Goal: Information Seeking & Learning: Learn about a topic

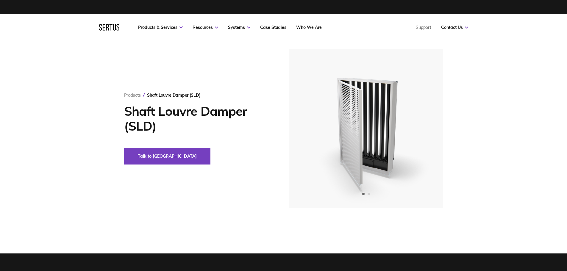
drag, startPoint x: 542, startPoint y: 108, endPoint x: 493, endPoint y: 110, distance: 49.2
click at [542, 108] on div "Products Shaft Louvre Damper (SLD) Shaft Louvre Damper (SLD) Talk to us" at bounding box center [283, 128] width 567 height 159
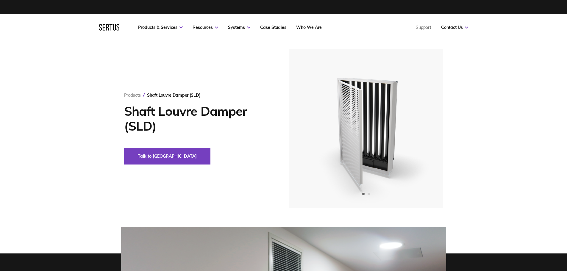
drag, startPoint x: 490, startPoint y: 95, endPoint x: 474, endPoint y: 94, distance: 16.4
click at [489, 95] on div "Products Shaft Louvre Damper (SLD) Shaft Louvre Damper (SLD) Talk to us" at bounding box center [283, 128] width 567 height 159
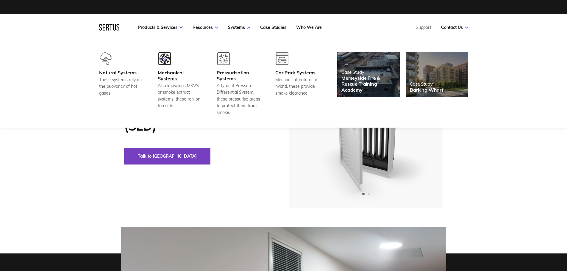
click at [170, 60] on img at bounding box center [164, 58] width 13 height 13
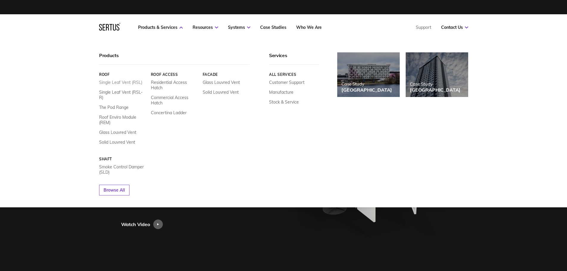
click at [124, 82] on link "Single Leaf Vent (RSL)" at bounding box center [120, 82] width 43 height 5
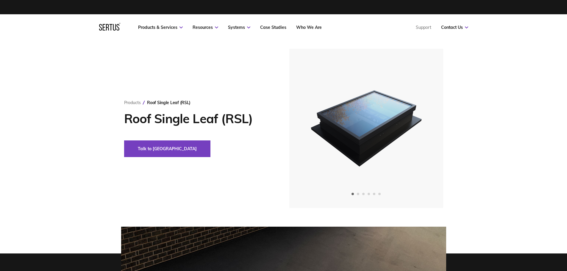
click at [523, 136] on div "Products Roof Single Leaf (RSL) Roof Single Leaf (RSL) Talk to us" at bounding box center [283, 128] width 567 height 159
click at [422, 129] on icon "Next slide" at bounding box center [421, 129] width 3 height 0
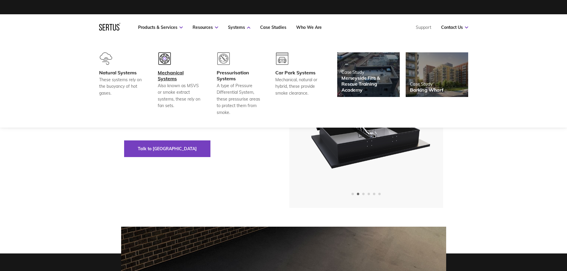
click at [167, 68] on div at bounding box center [180, 60] width 44 height 17
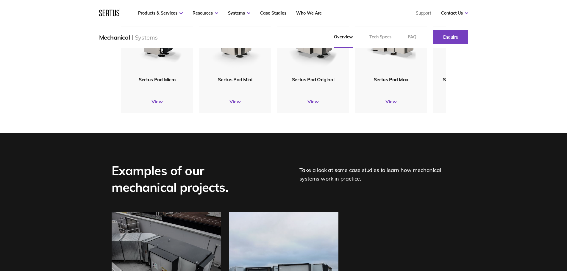
scroll to position [715, 0]
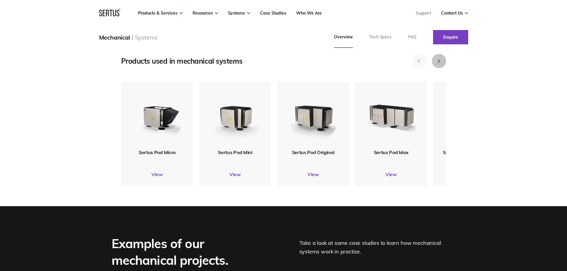
click at [440, 68] on button "Next slide" at bounding box center [439, 61] width 14 height 14
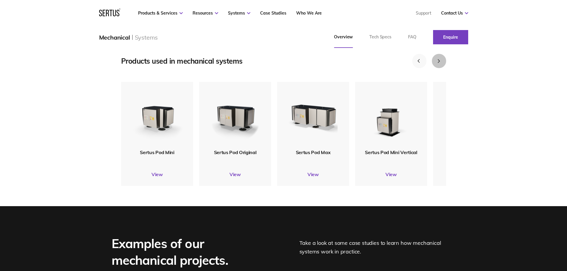
click at [440, 63] on icon "Next slide" at bounding box center [439, 61] width 3 height 4
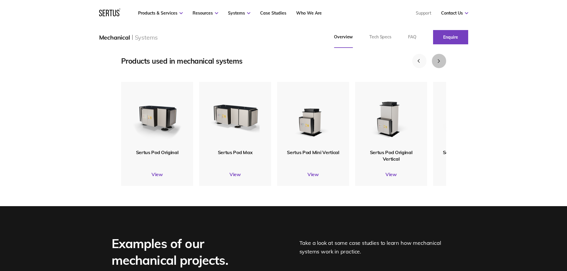
click at [440, 63] on icon "Next slide" at bounding box center [439, 61] width 3 height 4
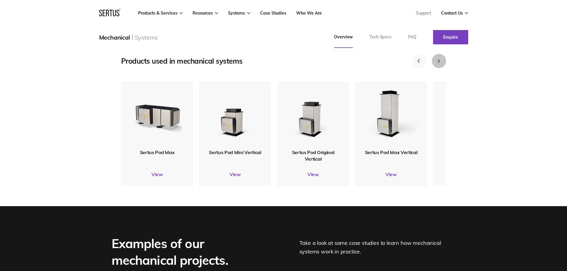
click at [440, 63] on icon "Next slide" at bounding box center [439, 61] width 3 height 4
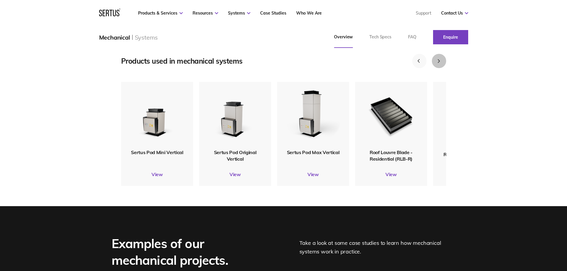
click at [440, 63] on icon "Next slide" at bounding box center [439, 61] width 3 height 4
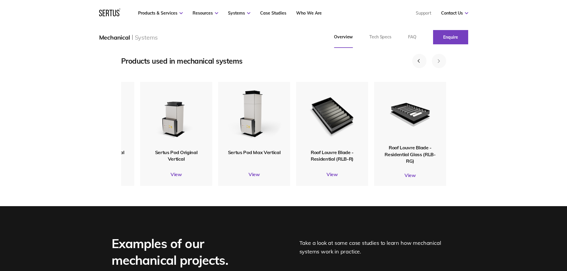
click at [440, 63] on icon "Next slide" at bounding box center [439, 61] width 3 height 4
click at [459, 82] on div "Products used in mechanical systems Sertus Pod Micro View Sertus Pod Mini View …" at bounding box center [283, 118] width 567 height 176
click at [421, 68] on button "Previous slide" at bounding box center [419, 61] width 14 height 14
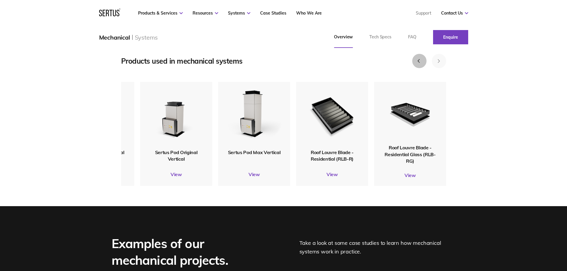
click at [421, 68] on button "Previous slide" at bounding box center [419, 61] width 14 height 14
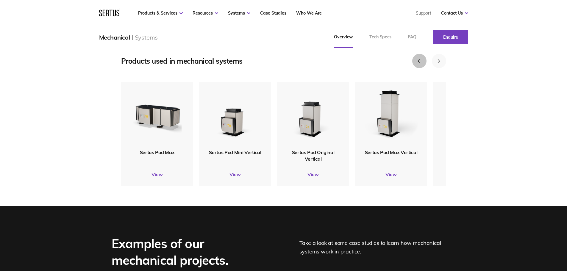
click at [421, 68] on button "Previous slide" at bounding box center [419, 61] width 14 height 14
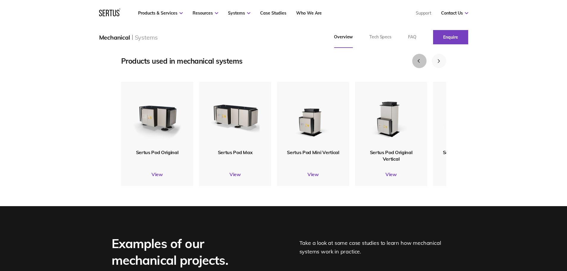
click at [421, 68] on button "Previous slide" at bounding box center [419, 61] width 14 height 14
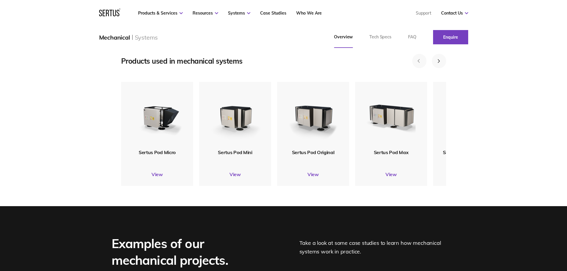
click at [421, 68] on button "Previous slide" at bounding box center [419, 61] width 14 height 14
drag, startPoint x: 460, startPoint y: 84, endPoint x: 482, endPoint y: 83, distance: 22.3
click at [461, 84] on div "Products used in mechanical systems Sertus Pod Micro View Sertus Pod Mini View …" at bounding box center [283, 118] width 567 height 176
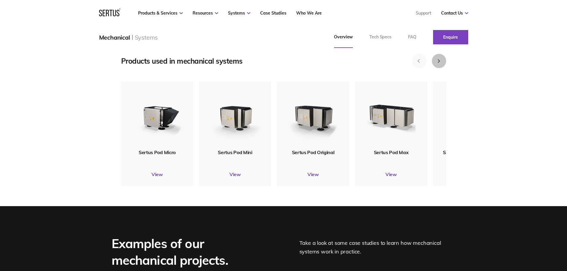
click at [437, 68] on button "Next slide" at bounding box center [439, 61] width 14 height 14
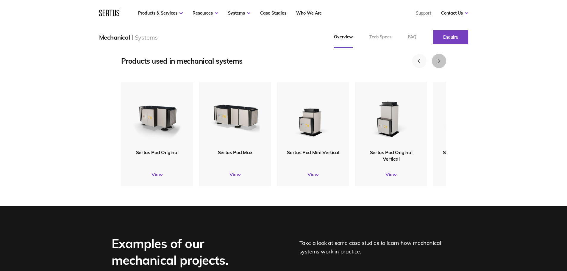
click at [438, 63] on icon "Next slide" at bounding box center [439, 61] width 3 height 4
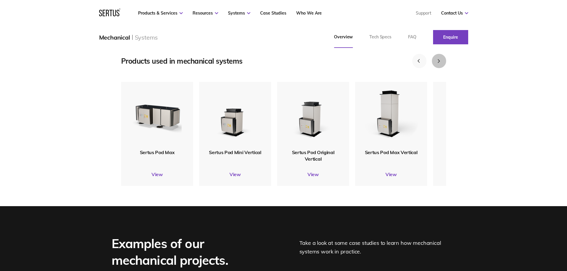
click at [438, 63] on icon "Next slide" at bounding box center [439, 61] width 3 height 4
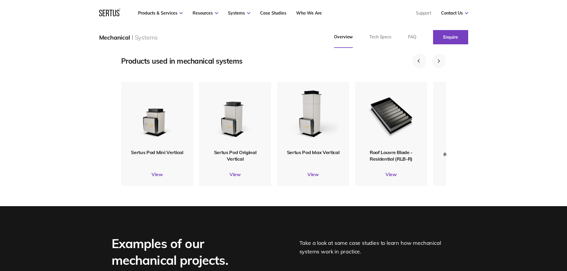
click at [488, 84] on div "Products used in mechanical systems Sertus Pod Micro View Sertus Pod Mini View …" at bounding box center [283, 118] width 567 height 176
click at [306, 74] on div "Products used in mechanical systems Sertus Pod Micro View Sertus Pod Mini View …" at bounding box center [283, 118] width 567 height 176
drag, startPoint x: 283, startPoint y: 74, endPoint x: 243, endPoint y: 74, distance: 39.9
click at [283, 74] on div "Products used in mechanical systems Sertus Pod Micro View Sertus Pod Mini View …" at bounding box center [283, 118] width 567 height 176
click at [378, 38] on link "Tech Specs" at bounding box center [380, 37] width 39 height 21
